Goal: Task Accomplishment & Management: Use online tool/utility

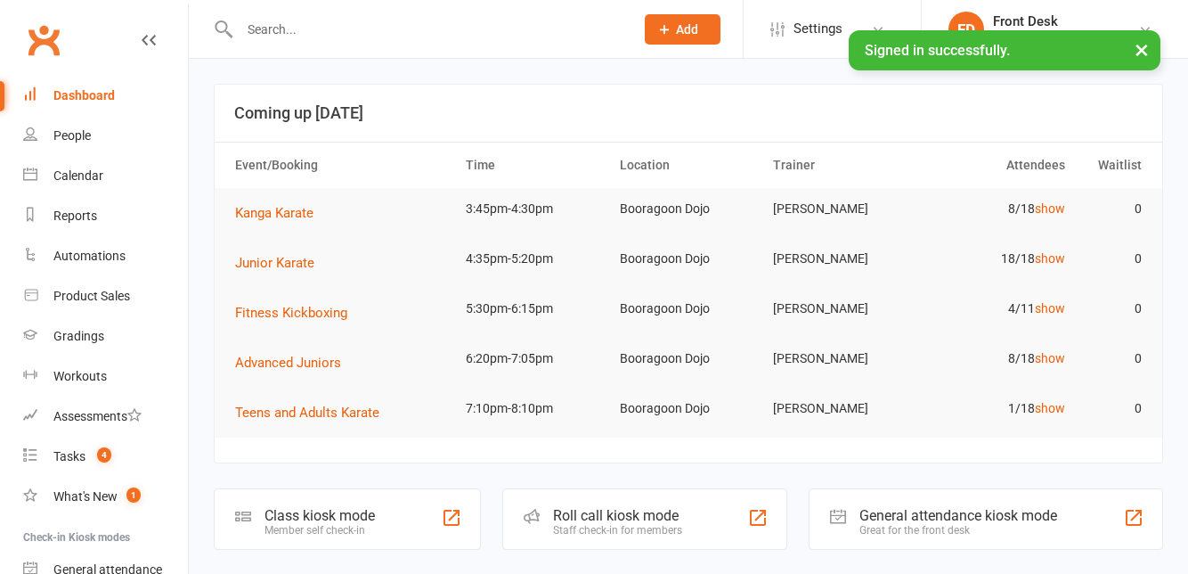
click at [326, 515] on div "Class kiosk mode" at bounding box center [319, 515] width 110 height 17
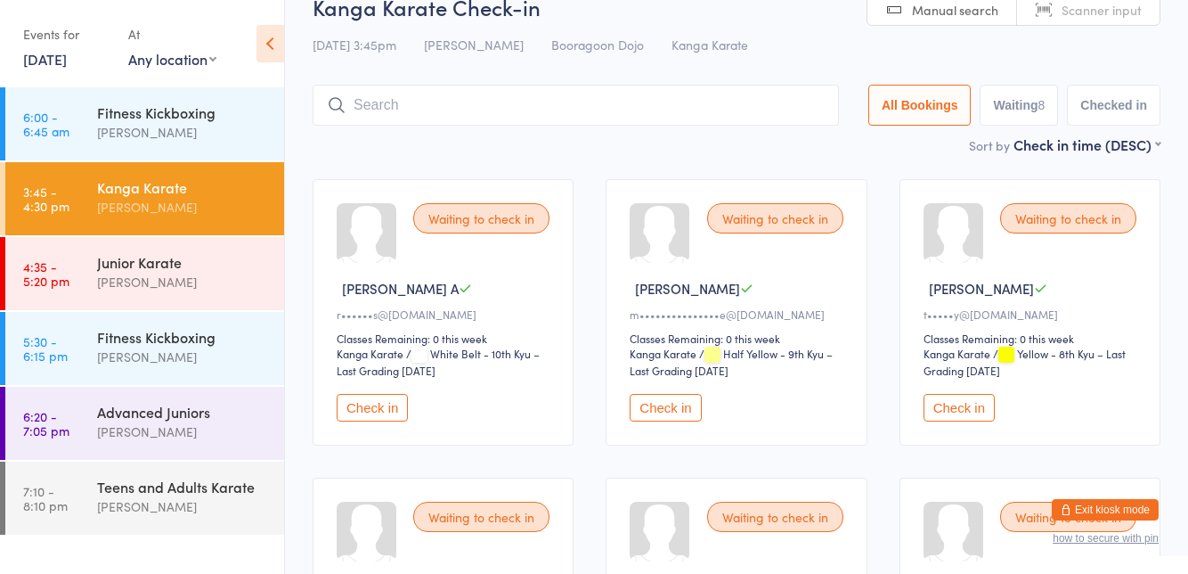
scroll to position [35, 0]
click at [477, 508] on div "Waiting to check in" at bounding box center [481, 515] width 136 height 30
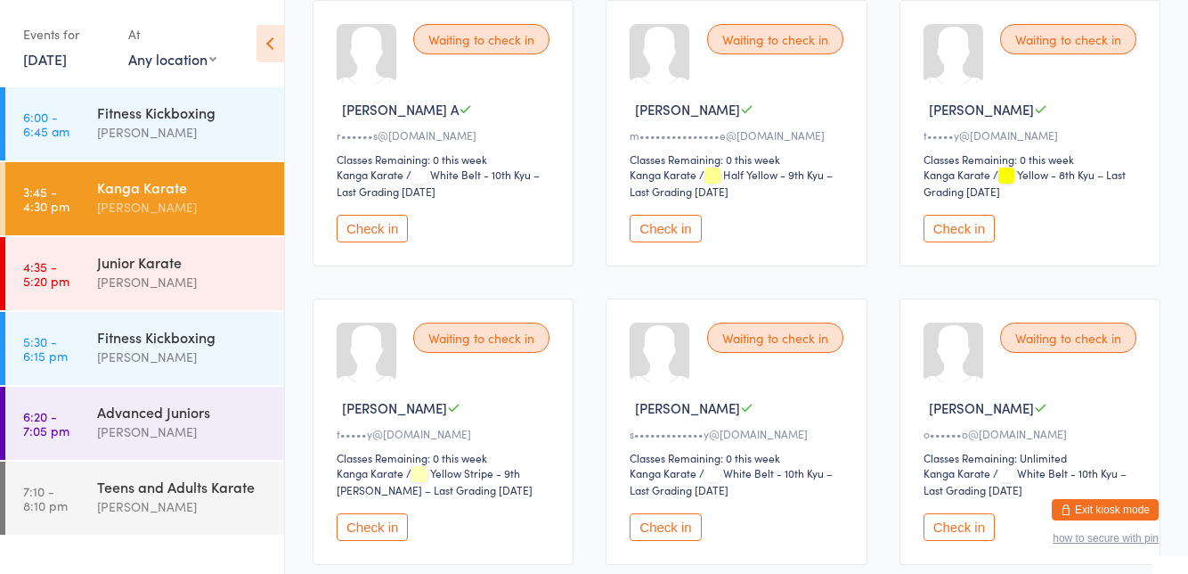
scroll to position [213, 0]
click at [372, 518] on button "Check in" at bounding box center [372, 526] width 71 height 28
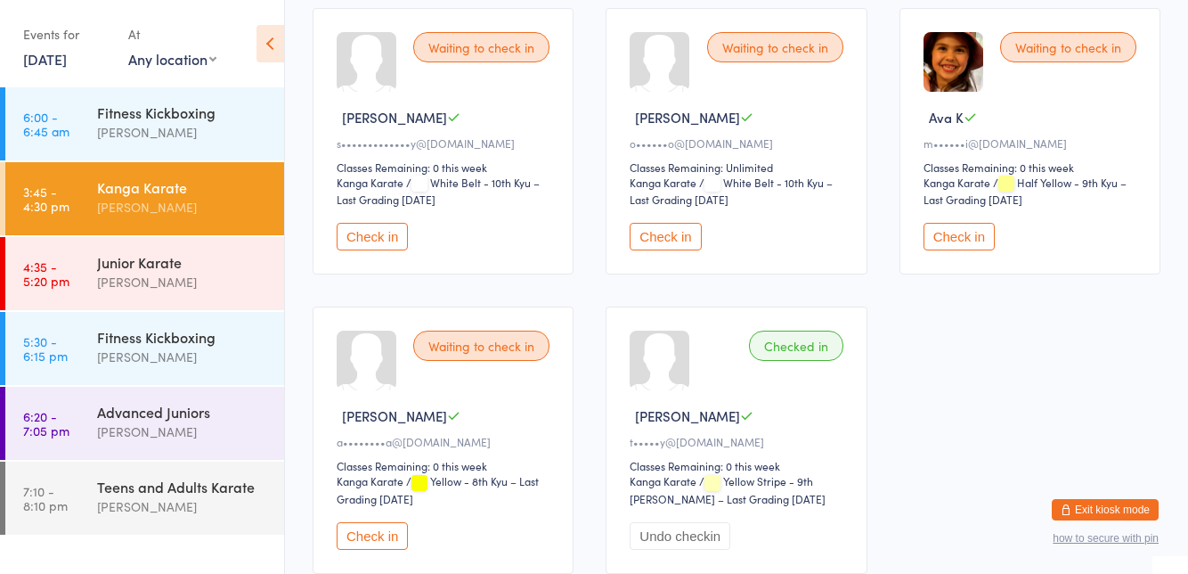
scroll to position [504, 0]
click at [370, 531] on button "Check in" at bounding box center [372, 534] width 71 height 28
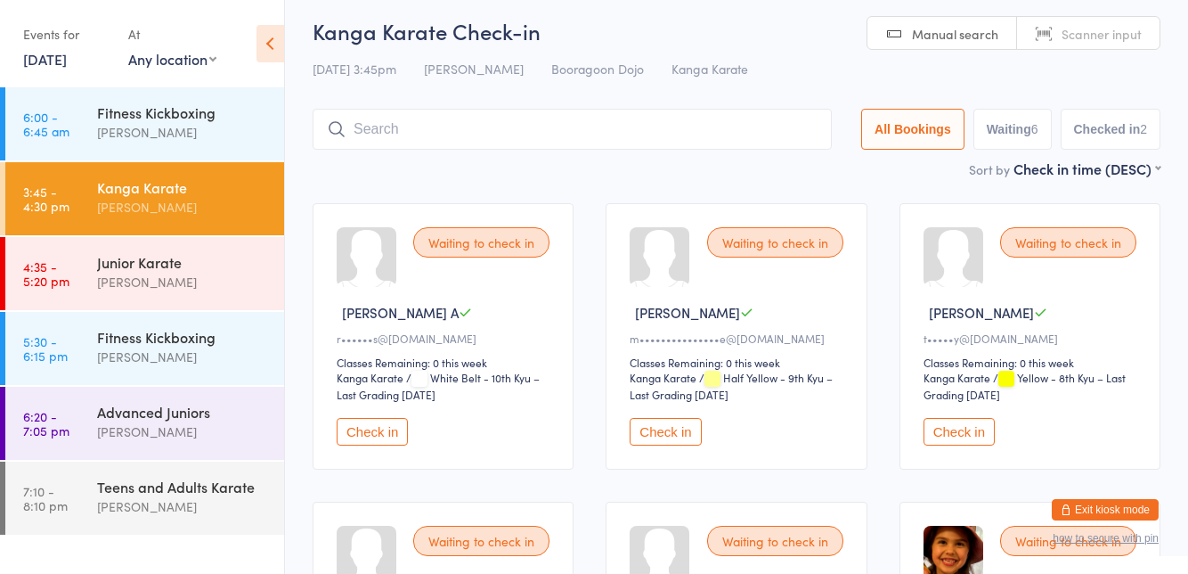
scroll to position [0, 0]
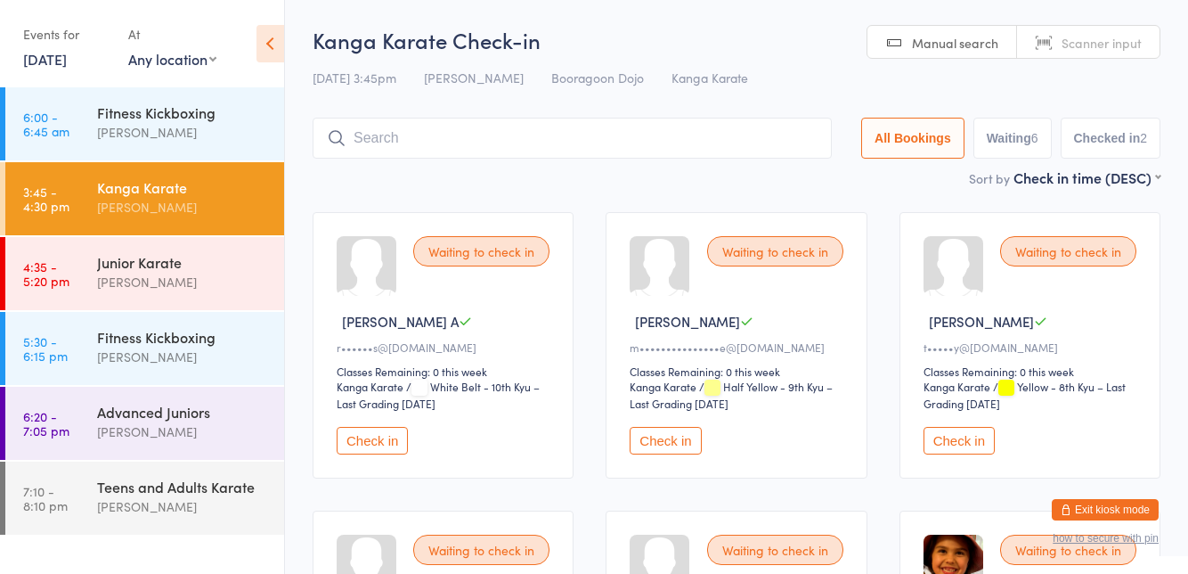
click at [953, 443] on button "Check in" at bounding box center [959, 441] width 71 height 28
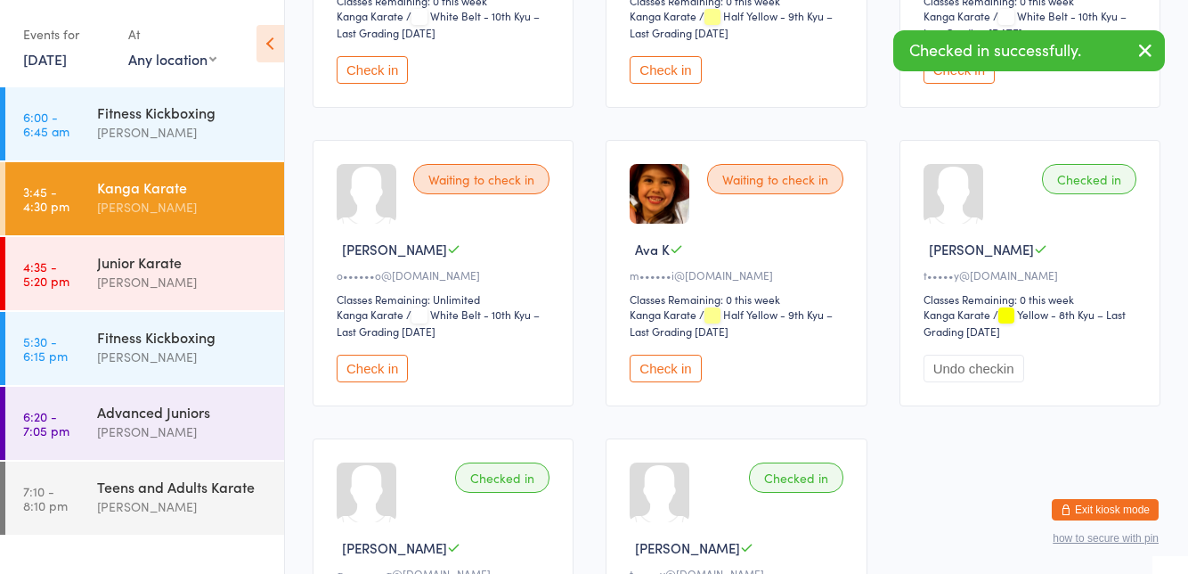
scroll to position [371, 0]
click at [1111, 171] on div "Checked in" at bounding box center [1089, 178] width 94 height 30
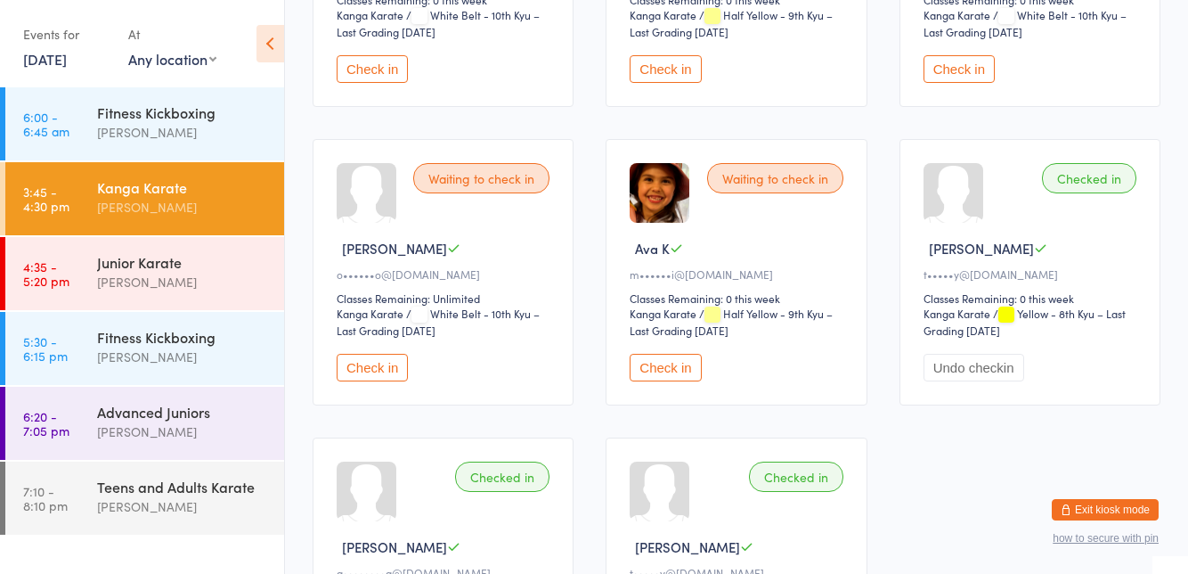
click at [1092, 182] on div "Checked in" at bounding box center [1089, 178] width 94 height 30
click at [794, 476] on div "Checked in" at bounding box center [796, 476] width 94 height 30
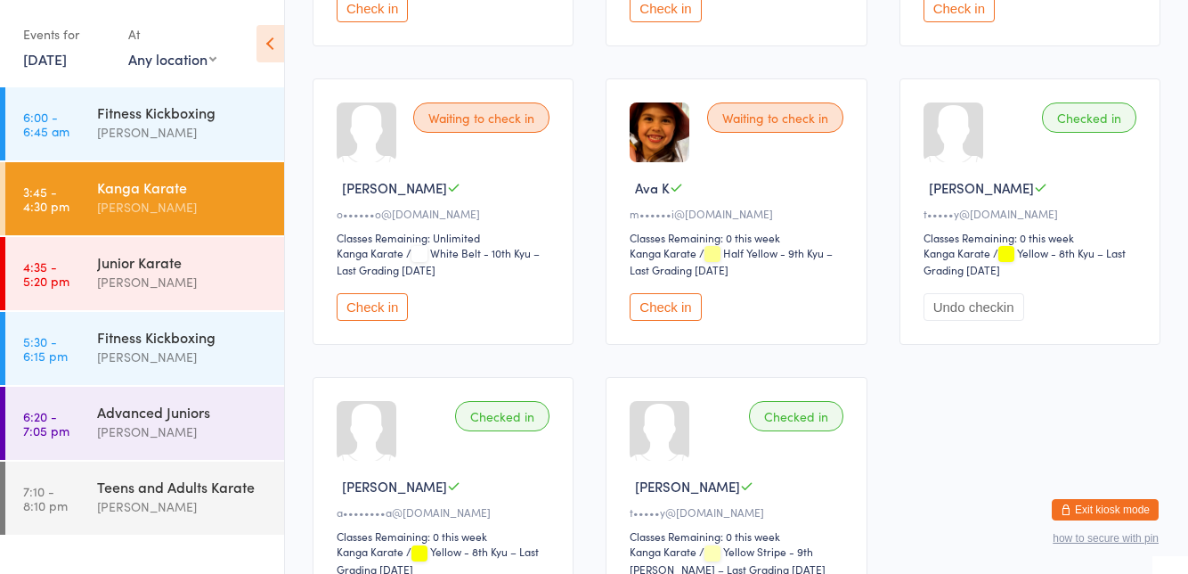
scroll to position [545, 0]
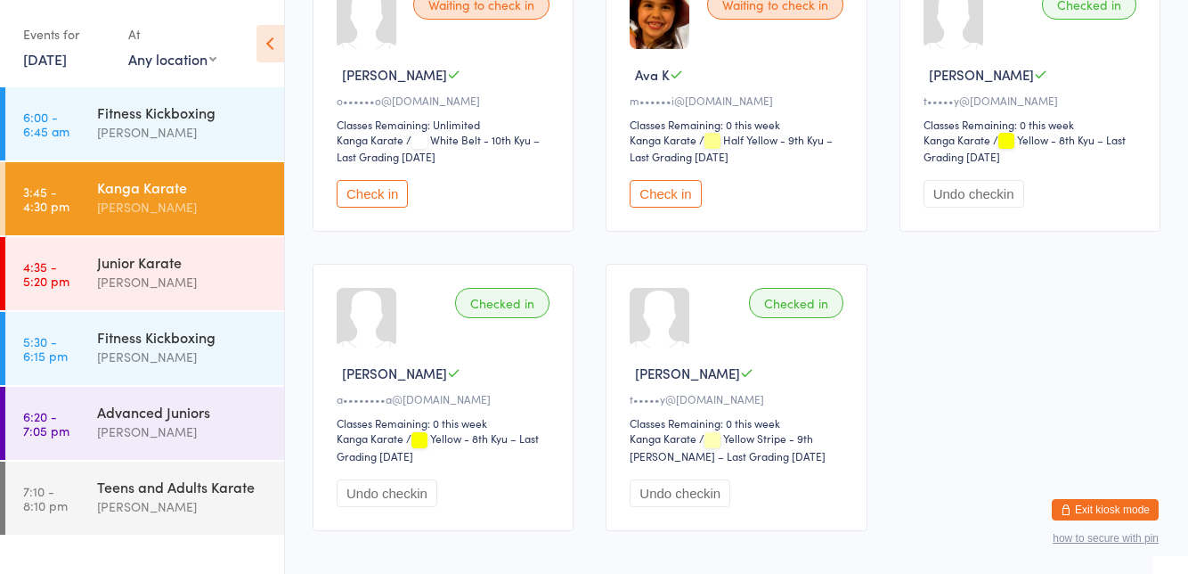
click at [978, 184] on button "Undo checkin" at bounding box center [974, 194] width 101 height 28
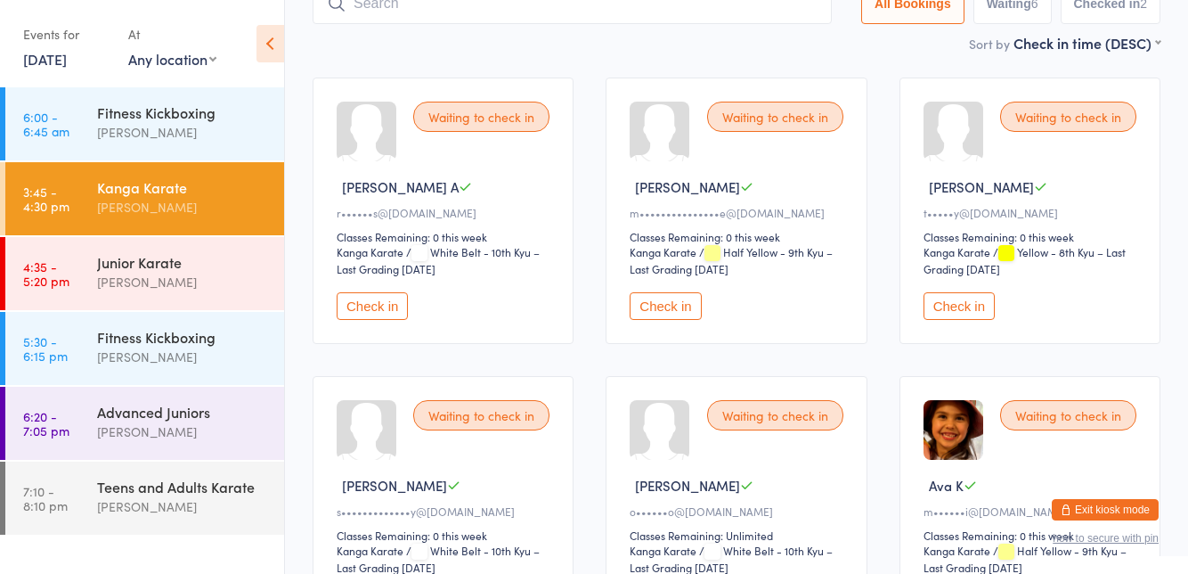
scroll to position [115, 0]
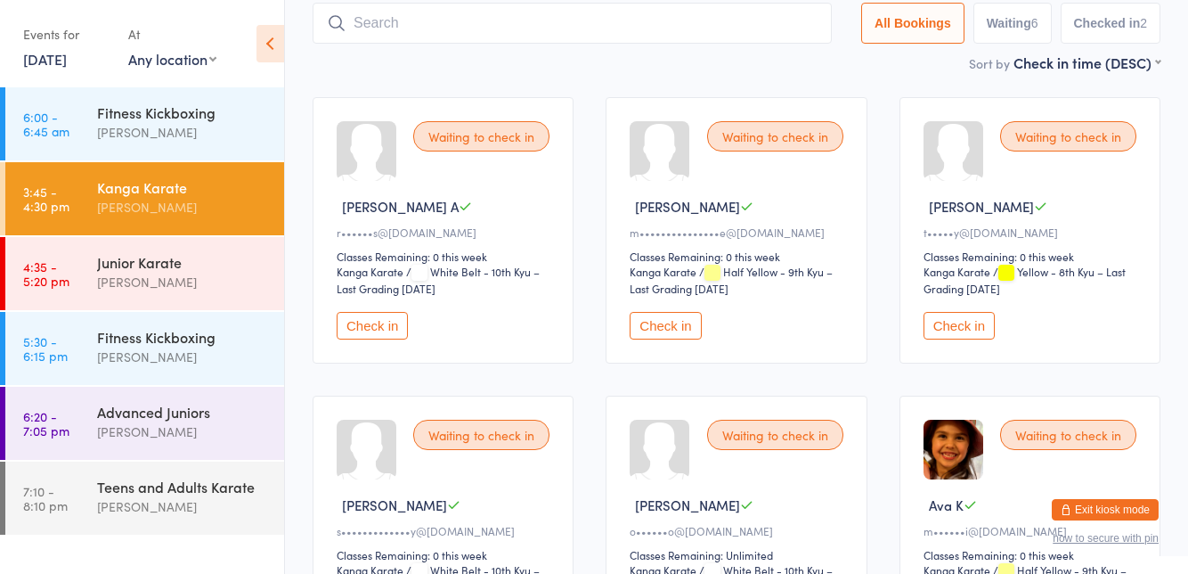
click at [671, 329] on button "Check in" at bounding box center [665, 326] width 71 height 28
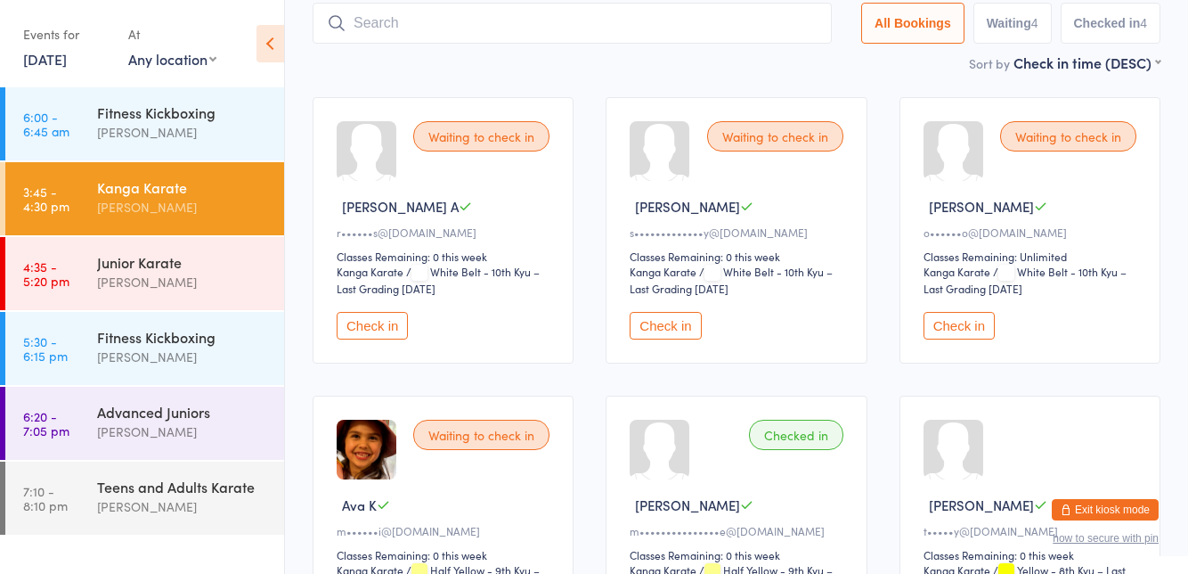
click at [951, 316] on button "Check in" at bounding box center [959, 326] width 71 height 28
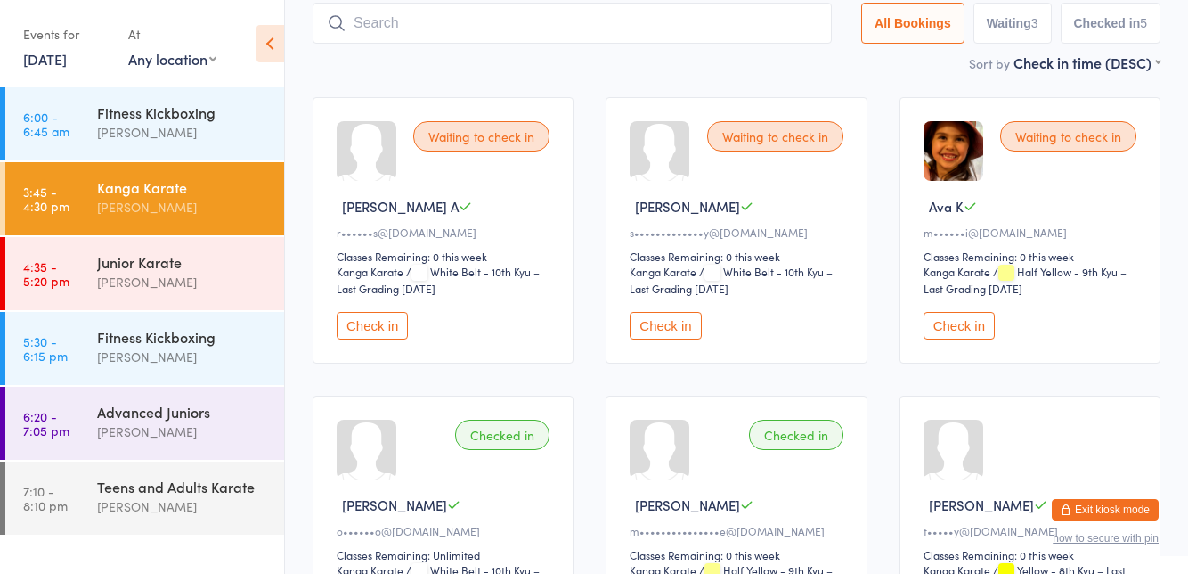
scroll to position [141, 0]
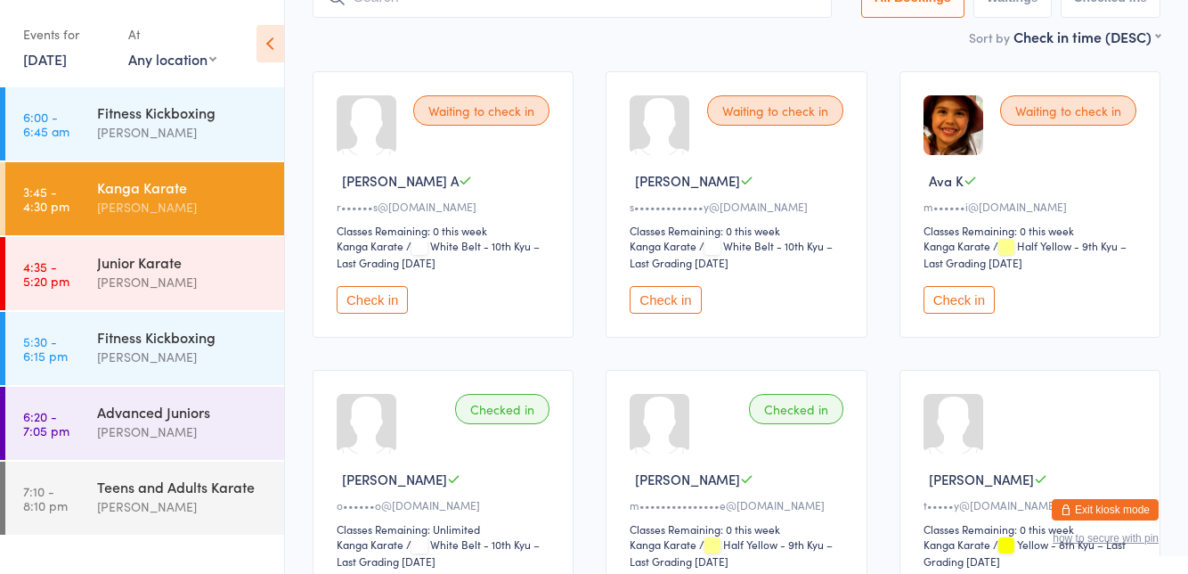
click at [376, 305] on button "Check in" at bounding box center [372, 300] width 71 height 28
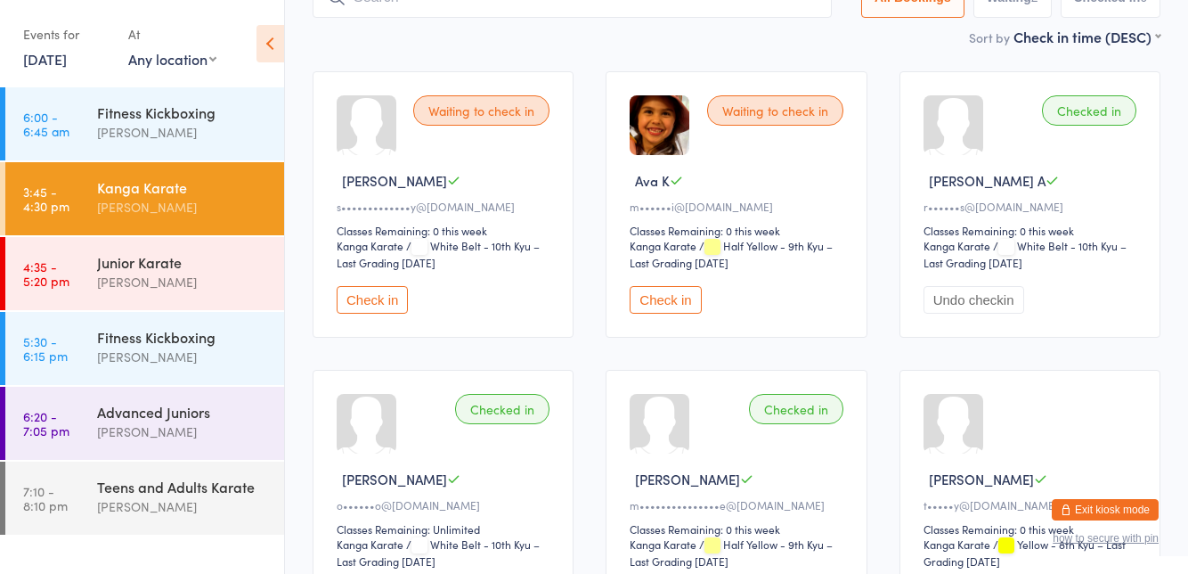
click at [338, 304] on button "Check in" at bounding box center [372, 300] width 71 height 28
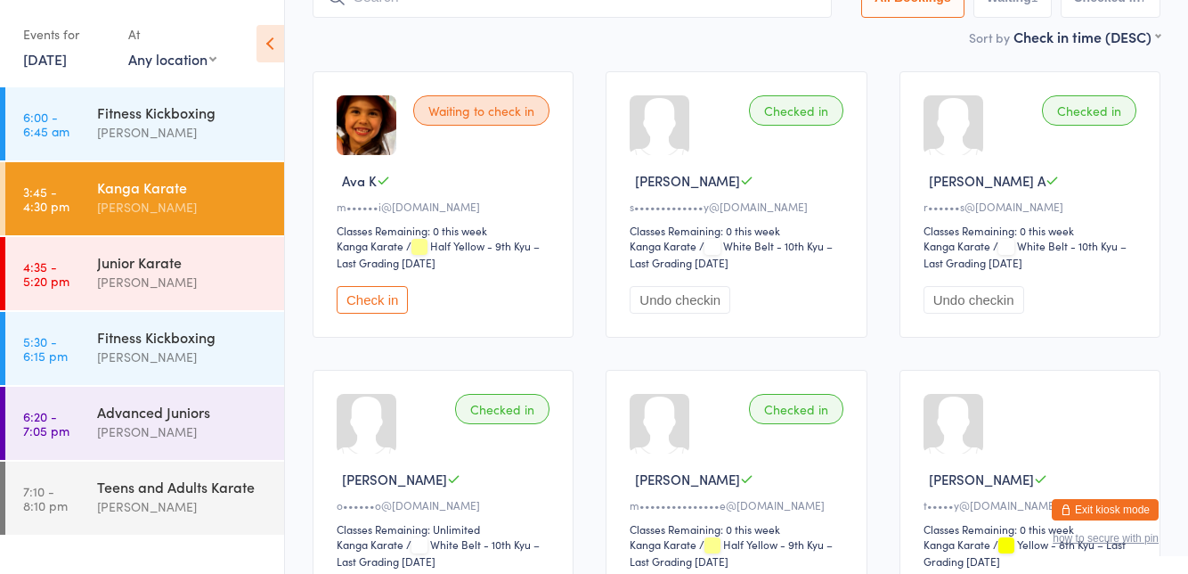
click at [372, 312] on button "Check in" at bounding box center [372, 300] width 71 height 28
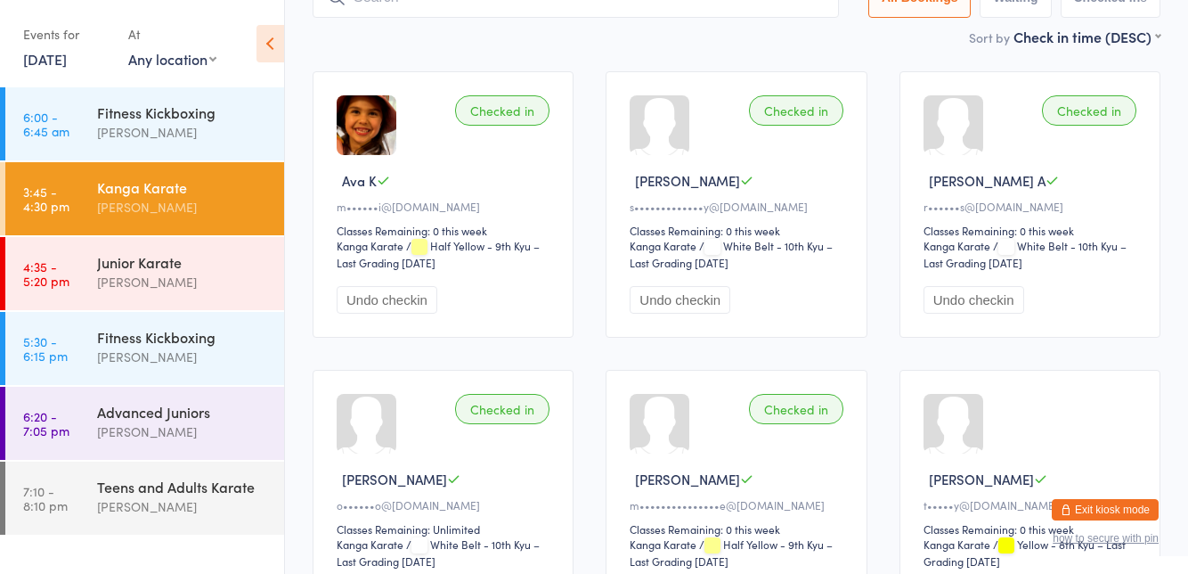
click at [199, 292] on div "Junior Karate Brodie Woods" at bounding box center [190, 272] width 187 height 70
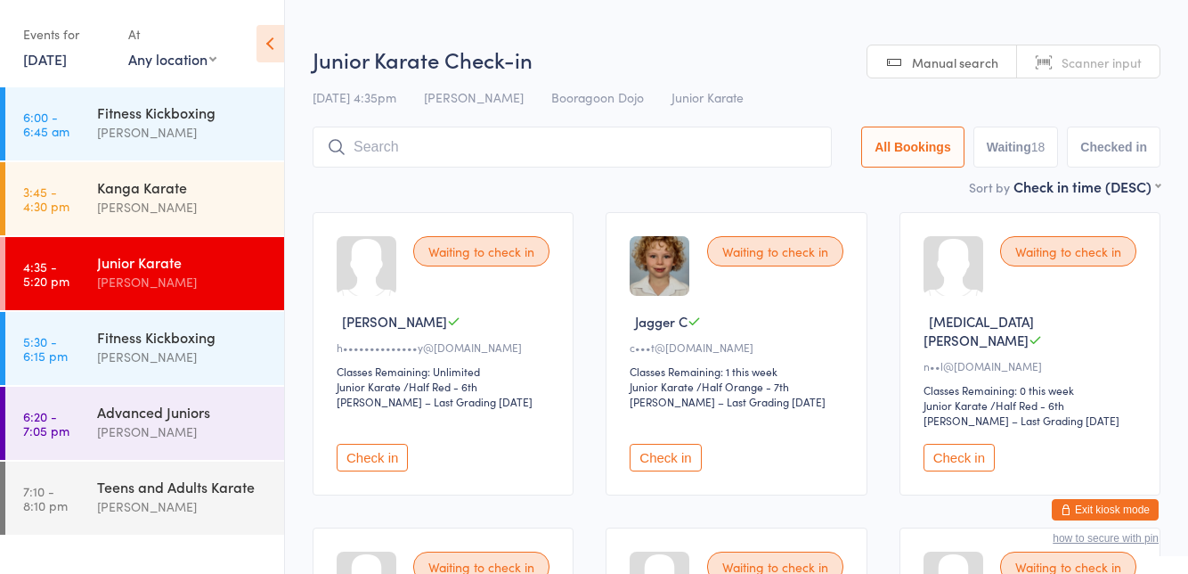
click at [680, 256] on img at bounding box center [660, 266] width 60 height 60
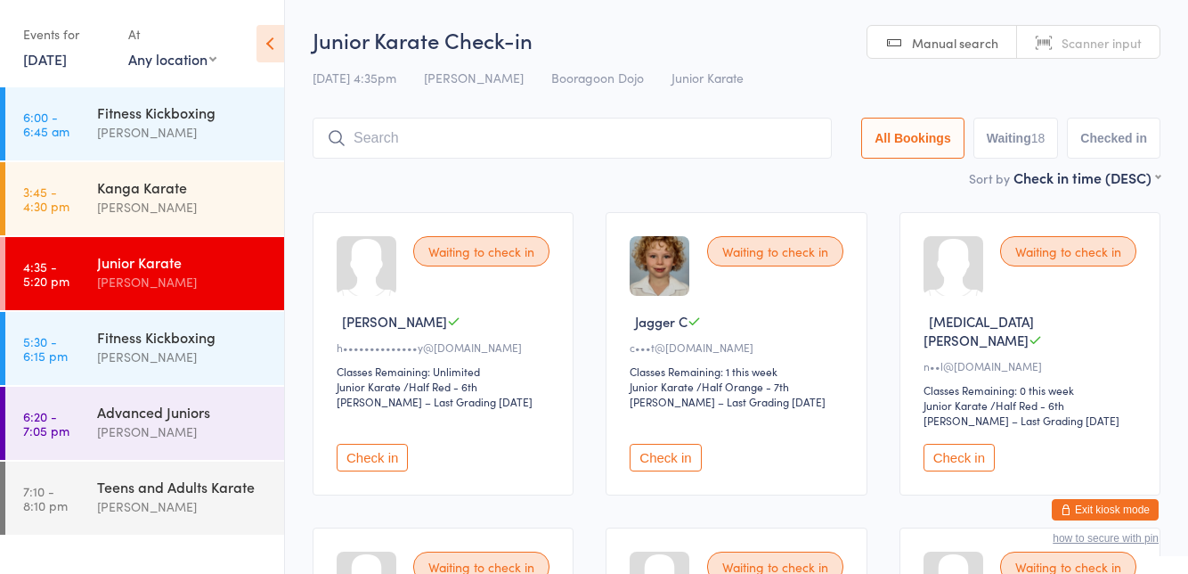
click at [182, 192] on div "Kanga Karate" at bounding box center [183, 187] width 172 height 20
